Goal: Transaction & Acquisition: Purchase product/service

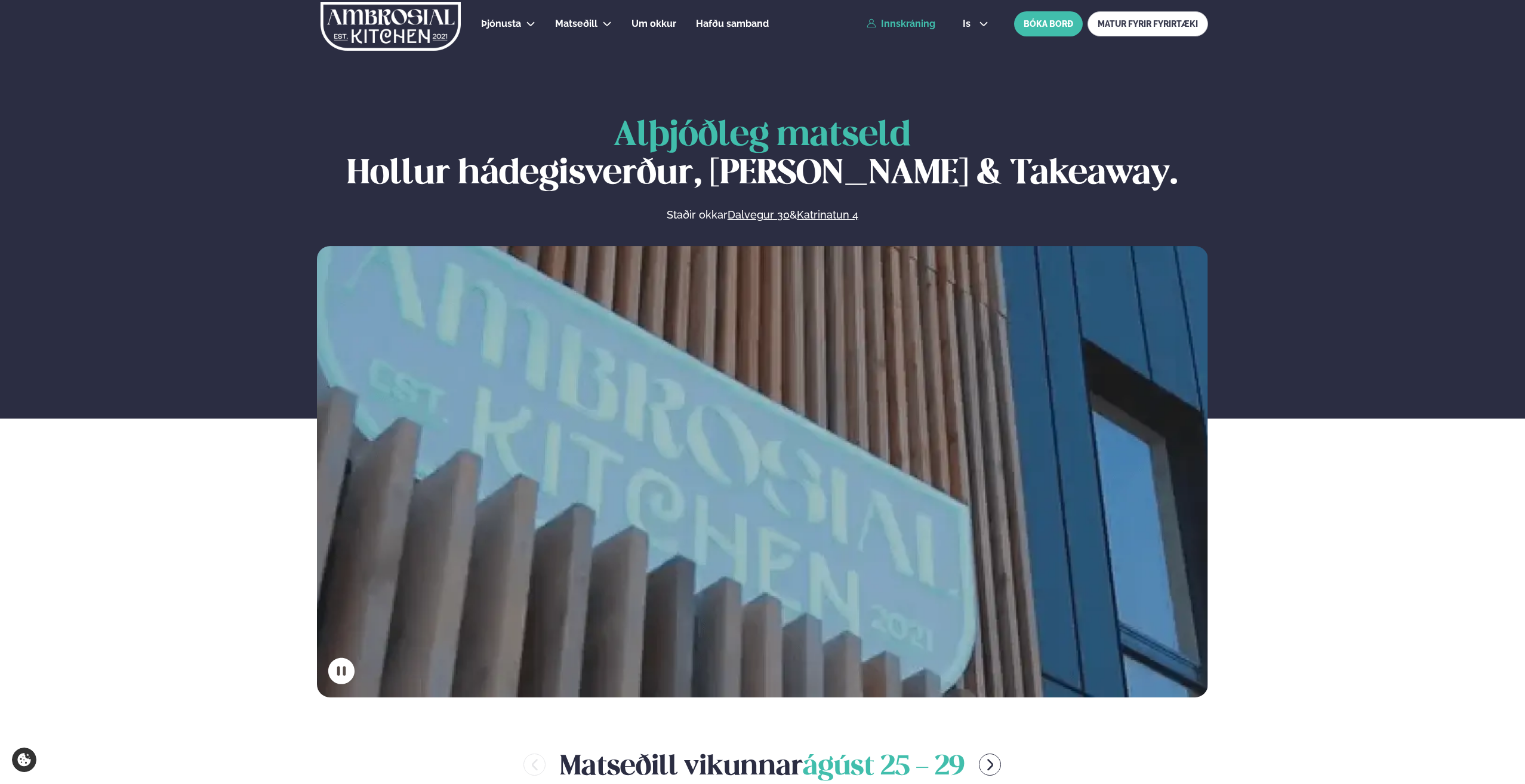
click at [912, 26] on link "Innskráning" at bounding box center [901, 23] width 68 height 11
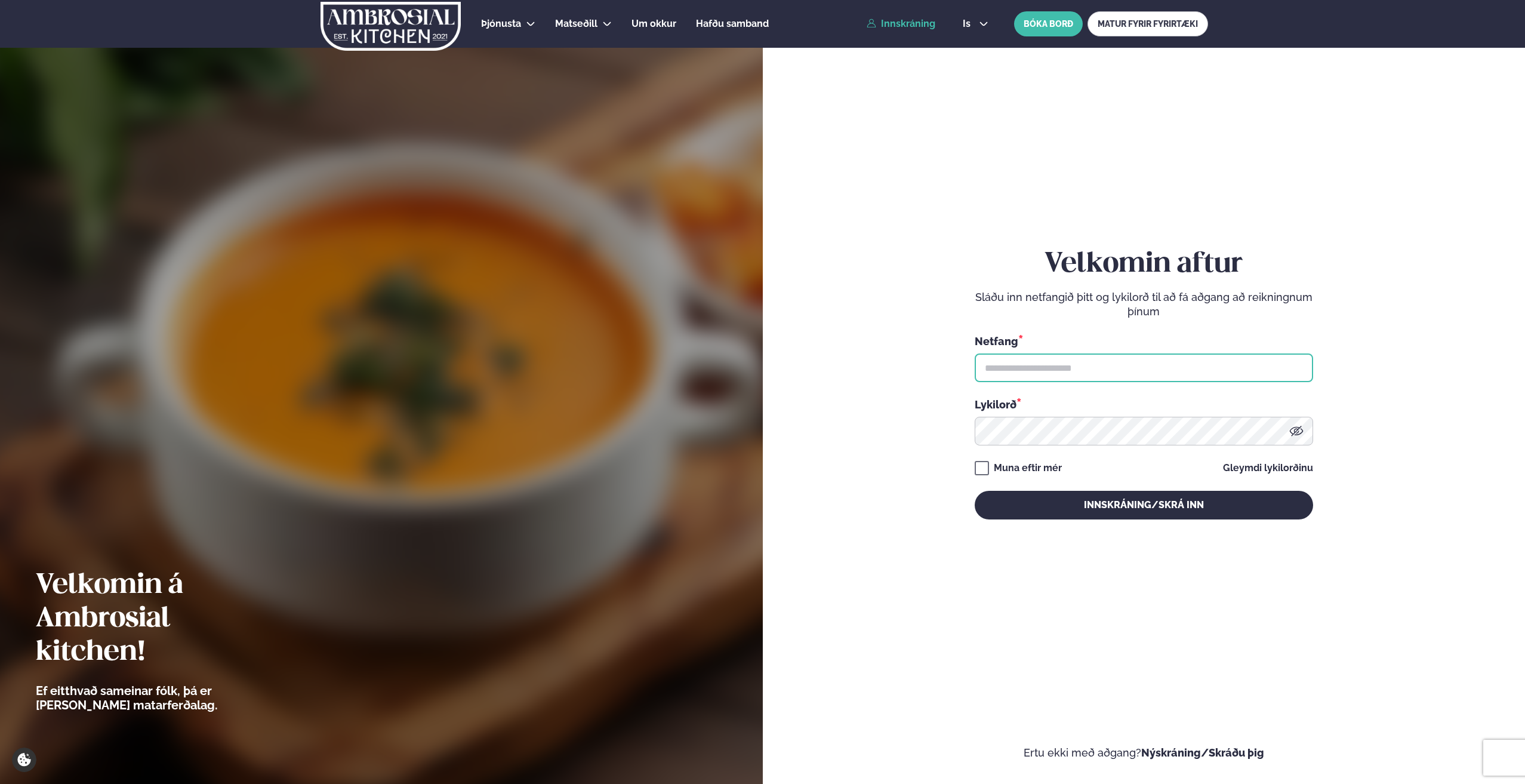
type input "**********"
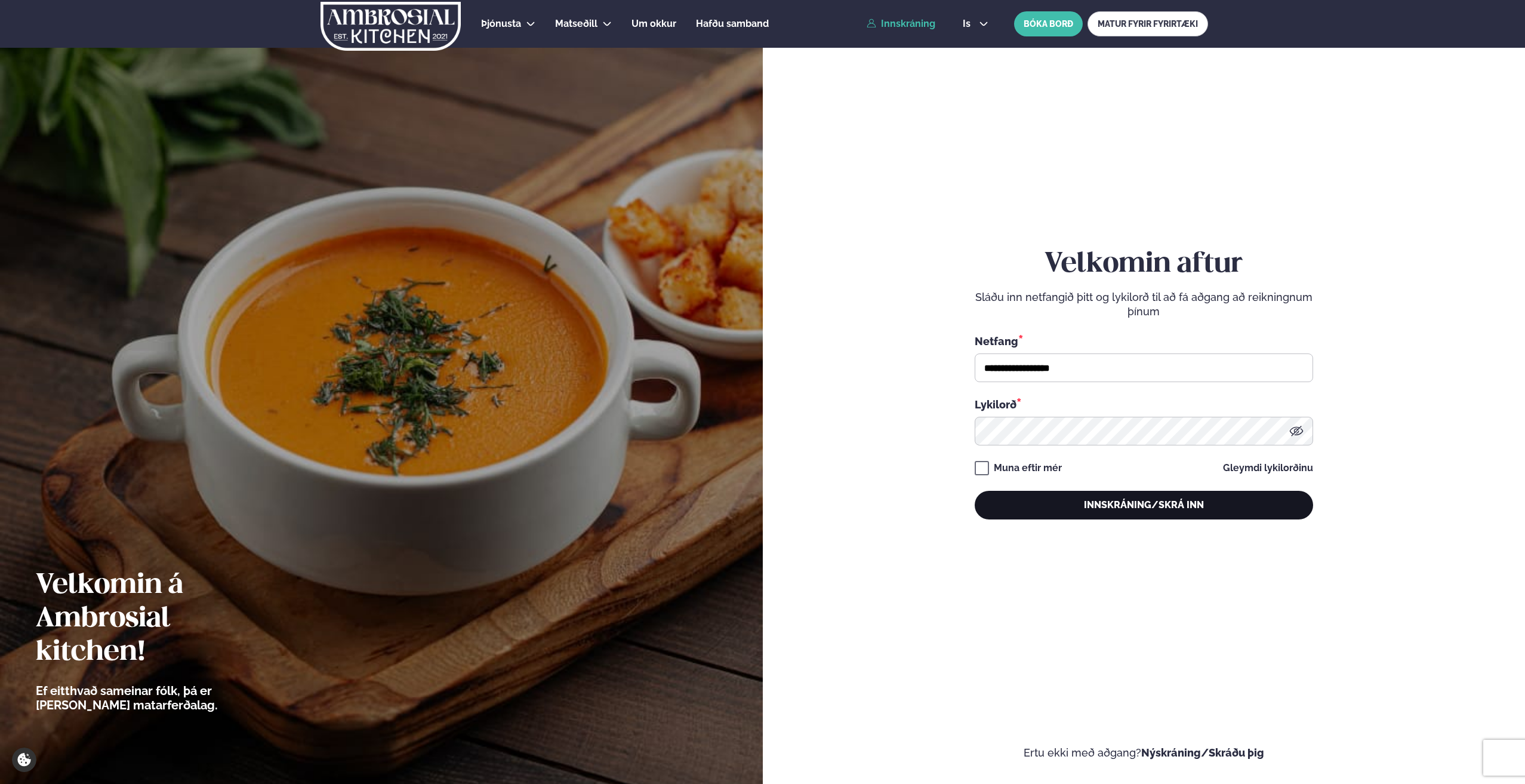
click at [1063, 506] on button "Innskráning/Skrá inn" at bounding box center [1144, 505] width 339 height 29
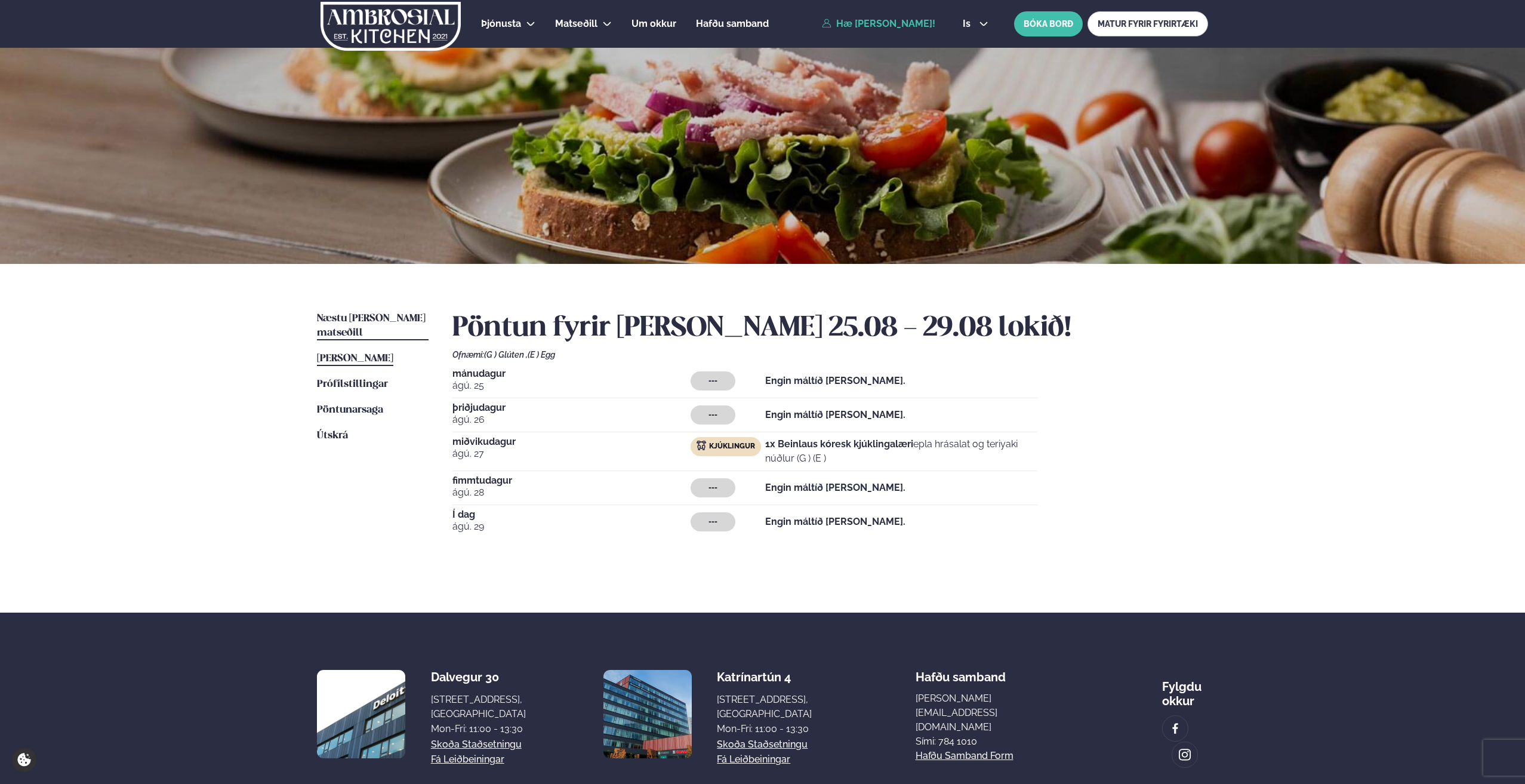
click at [381, 323] on link "Næstu [PERSON_NAME] matseðill Næsta vika" at bounding box center [373, 326] width 112 height 29
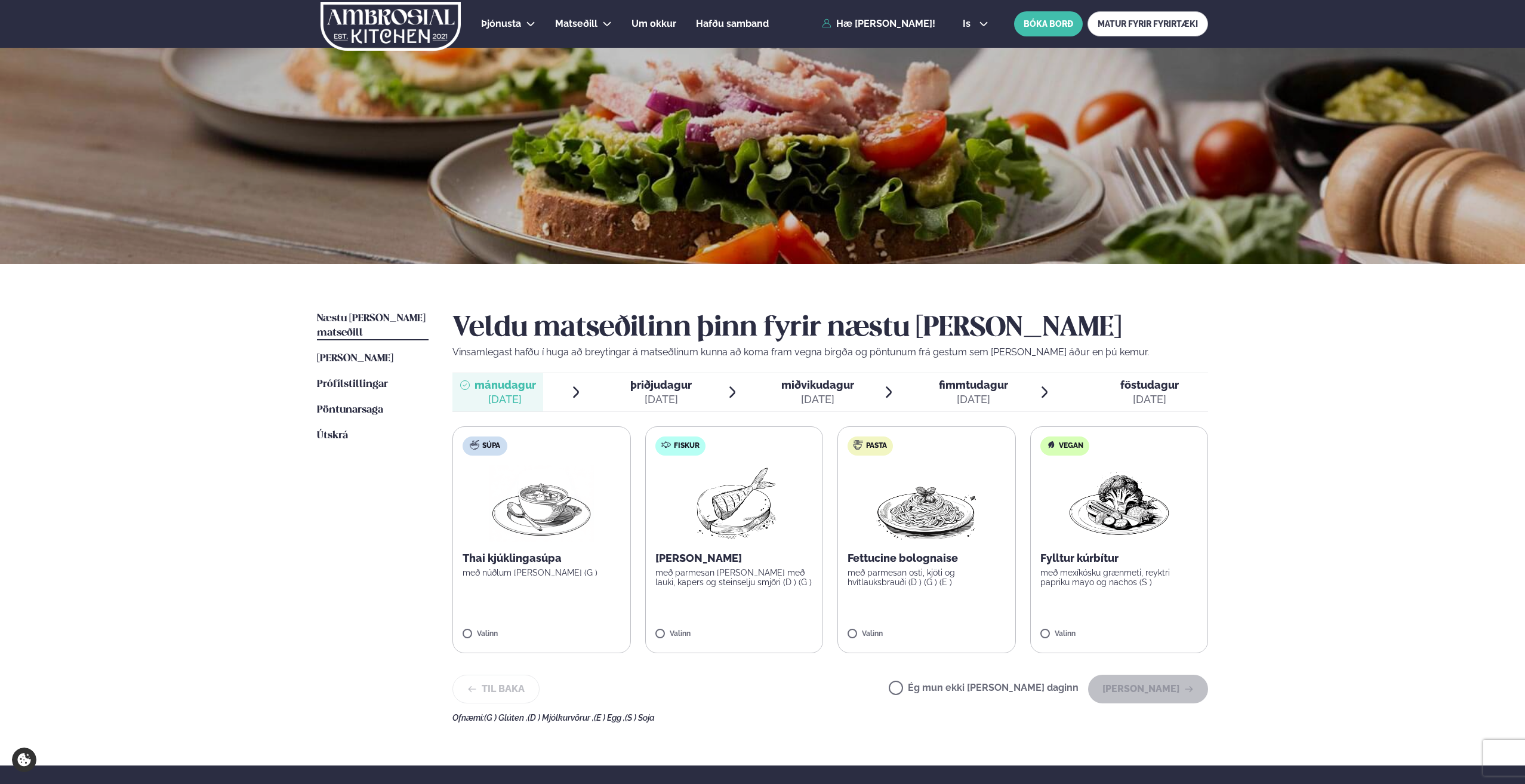
click at [898, 591] on label "Pasta Fettucine bolognaise með parmesan osti, kjöti og hvítlauksbrauði (D ) (G …" at bounding box center [926, 539] width 178 height 227
click at [1124, 682] on button "[PERSON_NAME]" at bounding box center [1148, 689] width 120 height 29
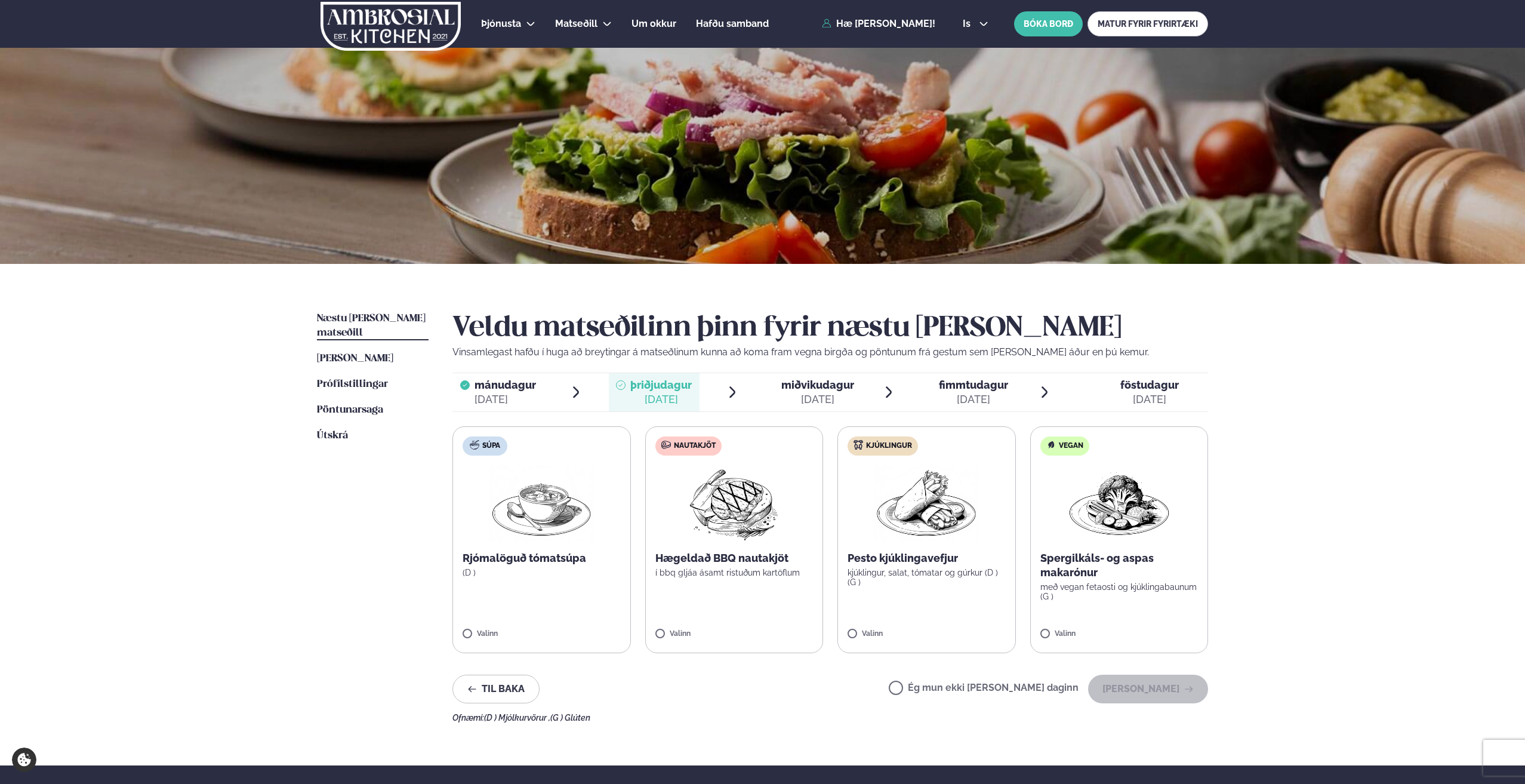
click at [831, 381] on span "miðvikudagur" at bounding box center [818, 384] width 73 height 13
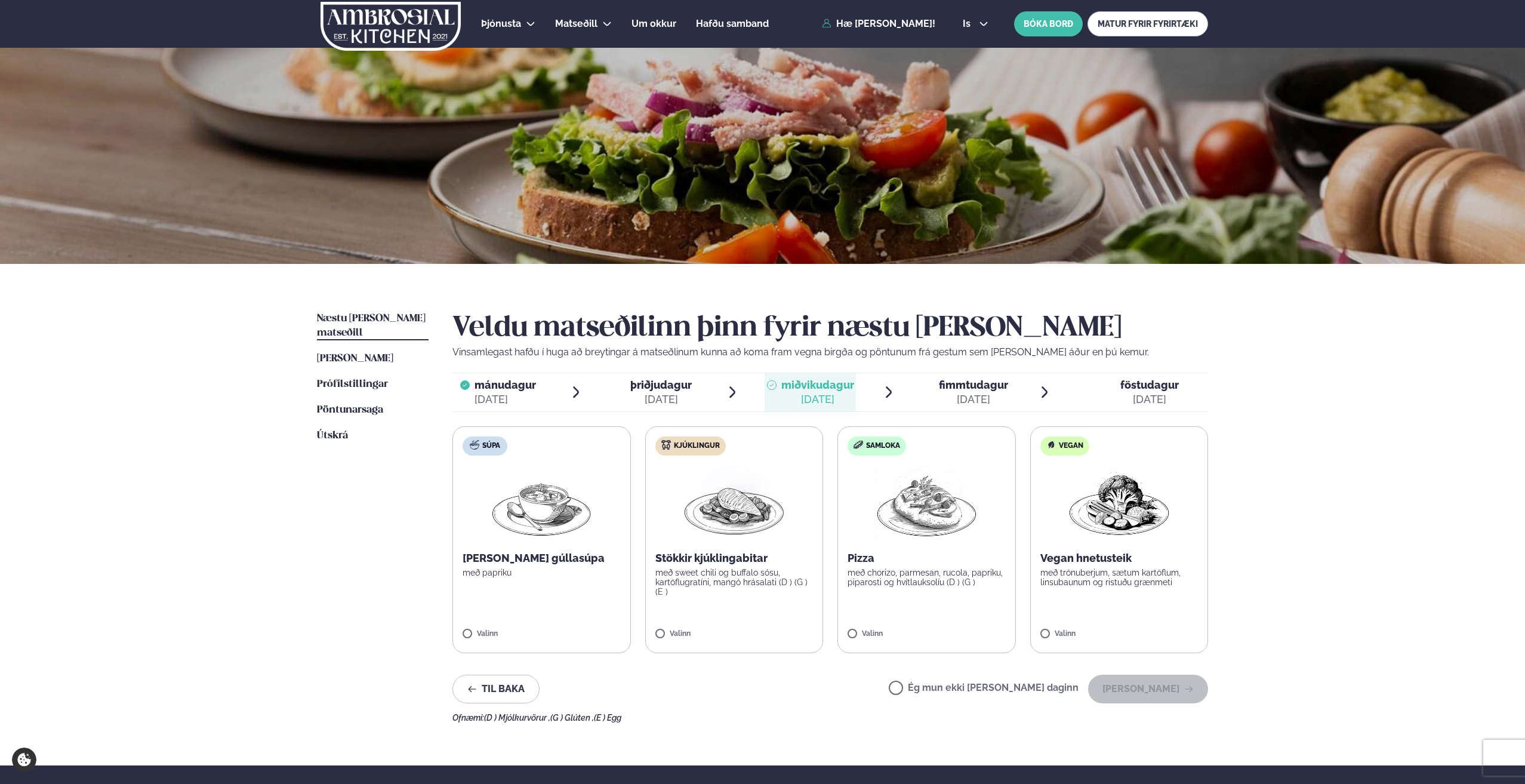
click at [918, 526] on img at bounding box center [926, 502] width 105 height 76
click at [1115, 689] on button "[PERSON_NAME]" at bounding box center [1148, 689] width 120 height 29
